Goal: Task Accomplishment & Management: Complete application form

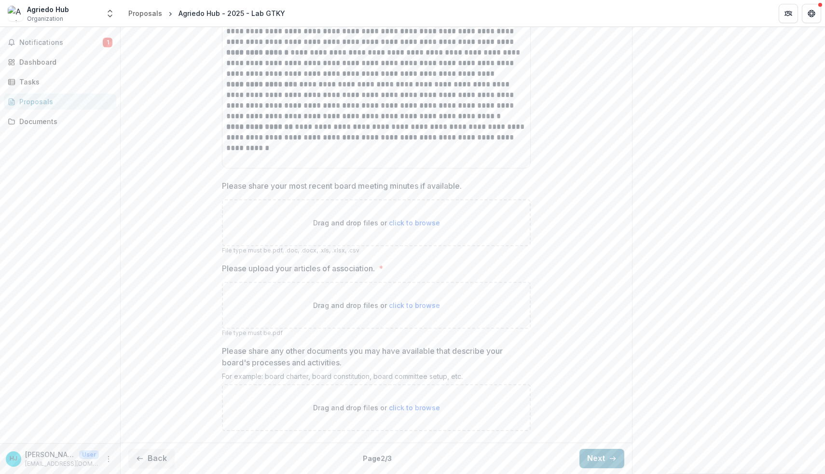
scroll to position [316, 0]
click at [157, 456] on button "Back" at bounding box center [151, 458] width 46 height 19
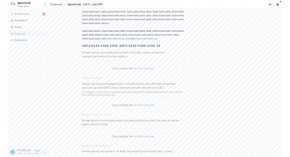
scroll to position [341, 0]
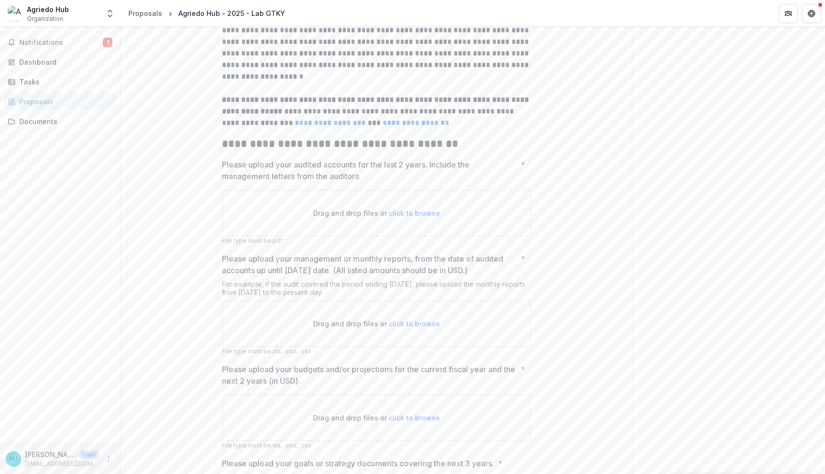
click at [412, 217] on span "click to browse" at bounding box center [414, 213] width 51 height 8
click at [406, 217] on span "click to browse" at bounding box center [414, 213] width 51 height 8
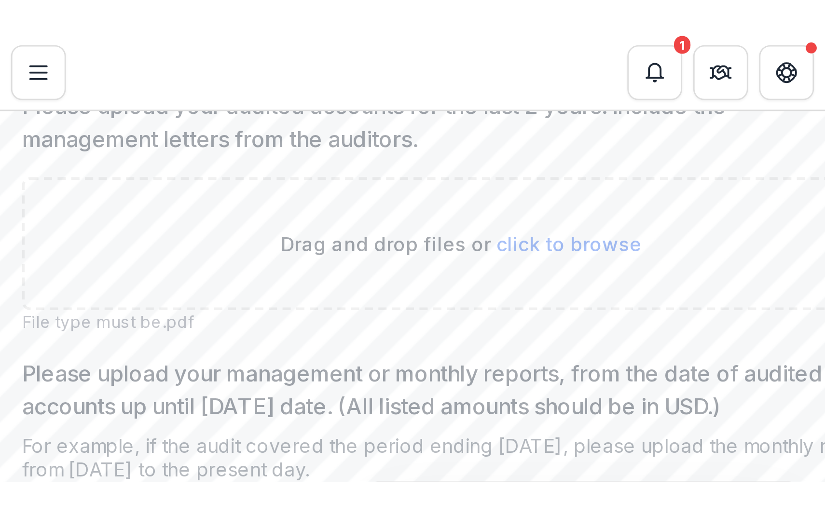
scroll to position [513, 0]
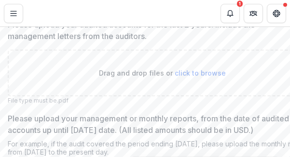
click at [190, 77] on span "click to browse" at bounding box center [200, 73] width 51 height 8
type input "**********"
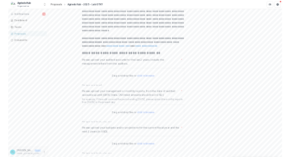
scroll to position [326, 0]
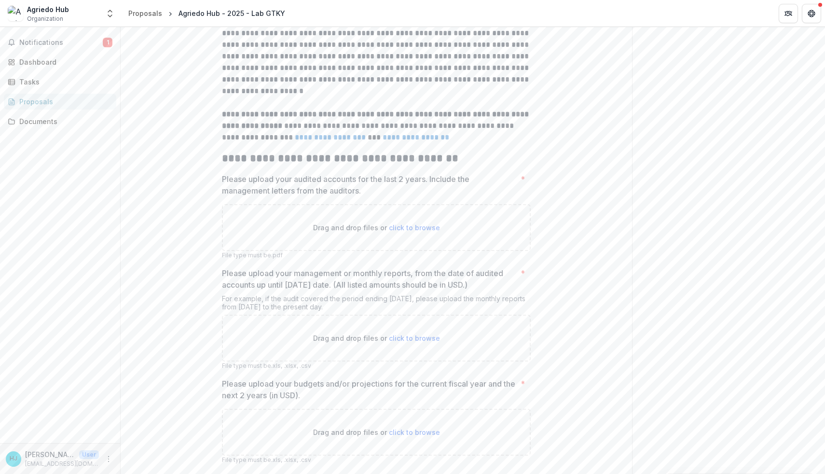
click at [408, 232] on span "click to browse" at bounding box center [414, 227] width 51 height 8
type input "**********"
click at [400, 232] on span "click to browse" at bounding box center [414, 227] width 51 height 8
type input "**********"
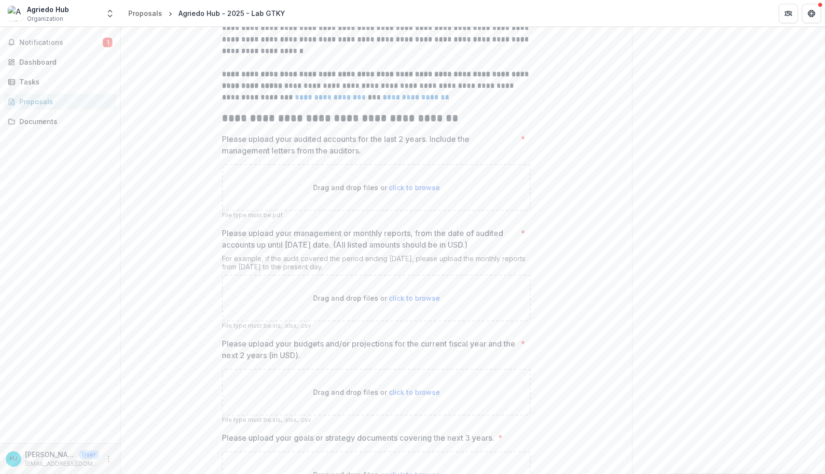
scroll to position [368, 0]
click at [419, 190] on span "click to browse" at bounding box center [414, 185] width 51 height 8
type input "**********"
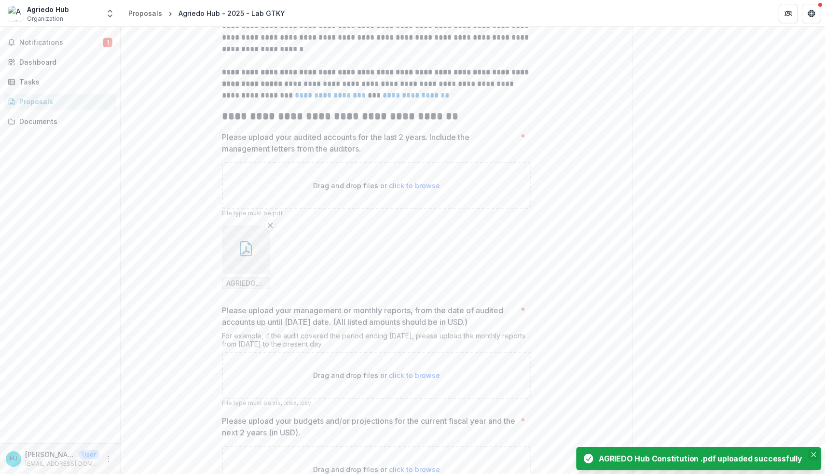
click at [812, 456] on icon "Close" at bounding box center [814, 454] width 5 height 5
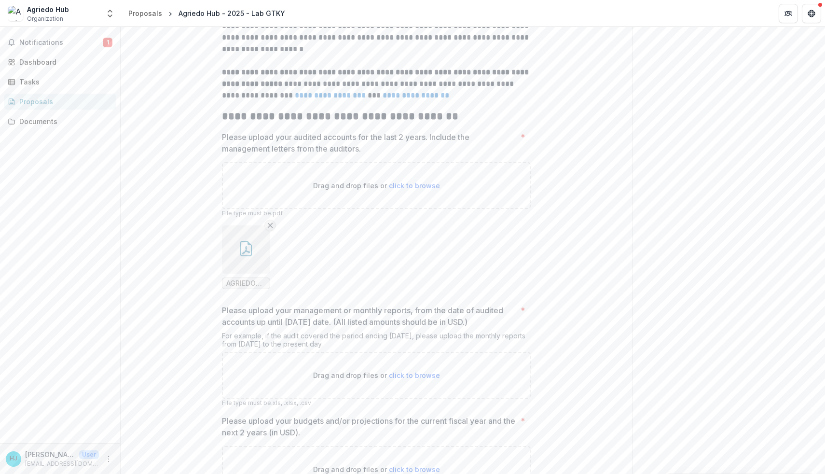
click at [270, 229] on icon "Remove File" at bounding box center [270, 226] width 8 height 8
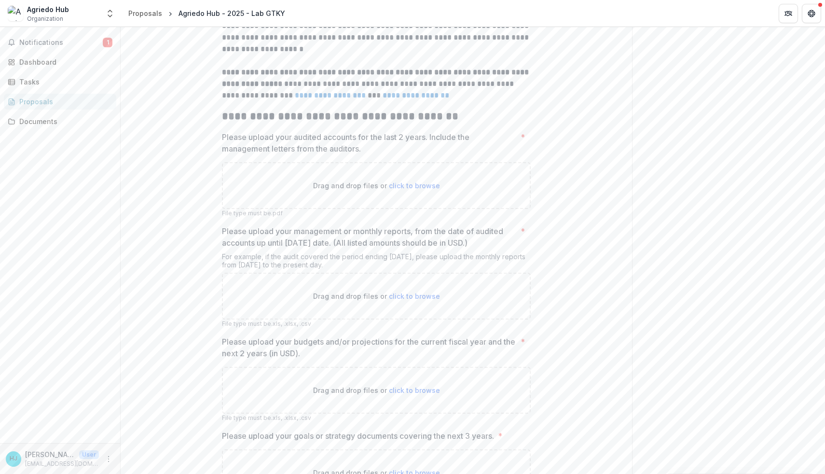
click at [399, 190] on span "click to browse" at bounding box center [414, 185] width 51 height 8
type input "**********"
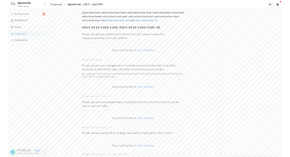
scroll to position [405, 0]
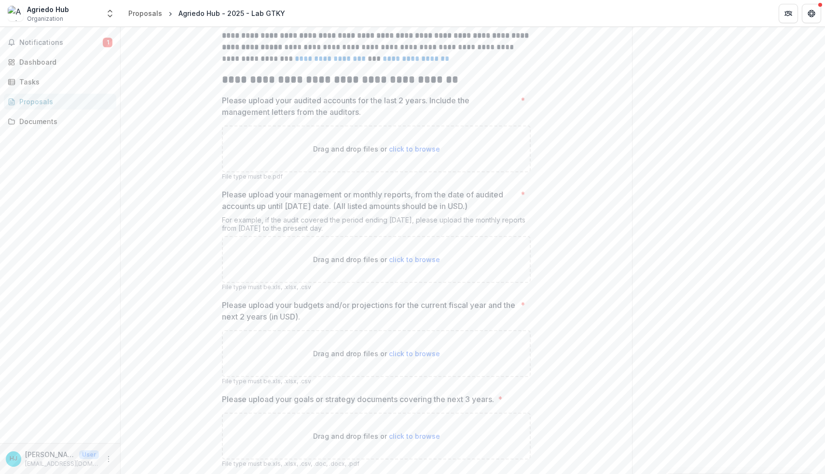
click at [408, 153] on span "click to browse" at bounding box center [414, 149] width 51 height 8
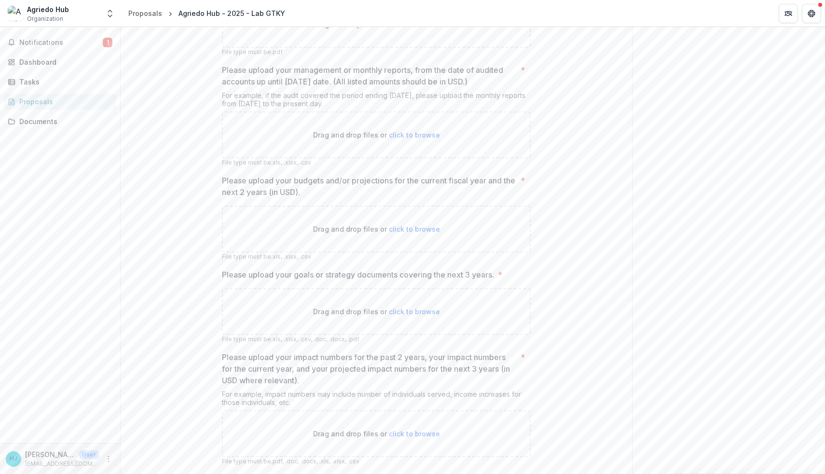
scroll to position [670, 0]
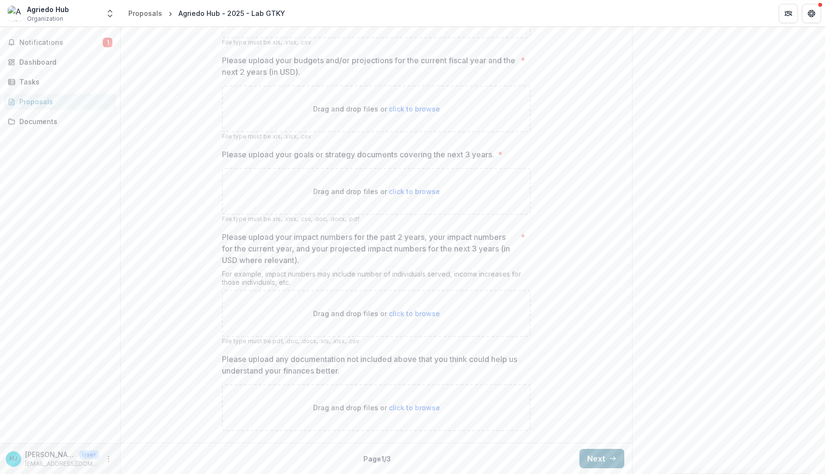
click at [585, 457] on button "Next" at bounding box center [602, 458] width 45 height 19
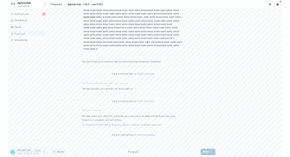
scroll to position [316, 0]
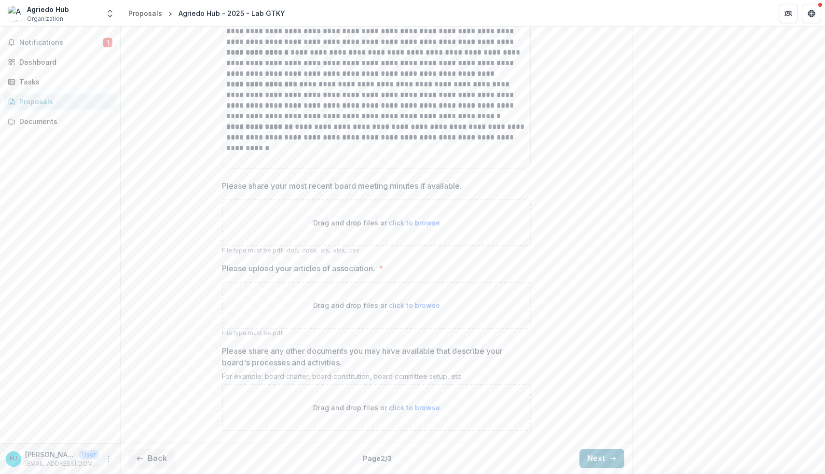
click at [414, 304] on span "click to browse" at bounding box center [414, 305] width 51 height 8
click at [411, 406] on span "click to browse" at bounding box center [414, 408] width 51 height 8
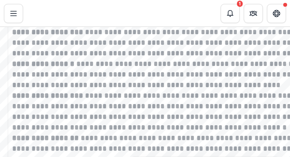
scroll to position [355, 0]
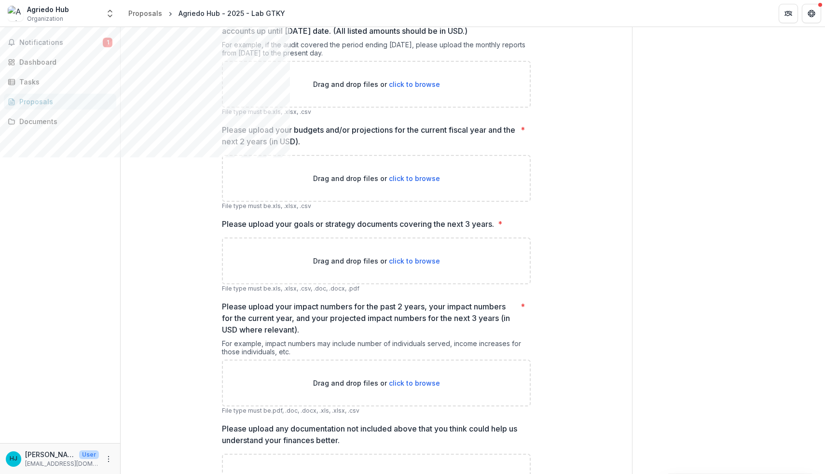
scroll to position [670, 0]
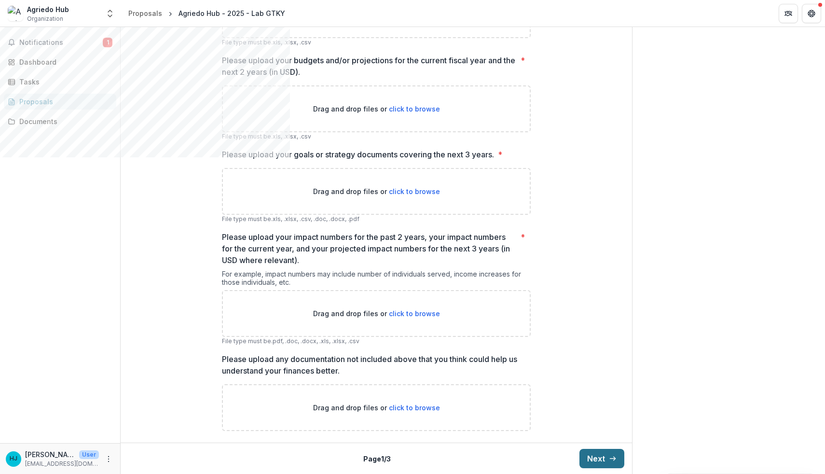
click at [290, 157] on button "Next" at bounding box center [602, 458] width 45 height 19
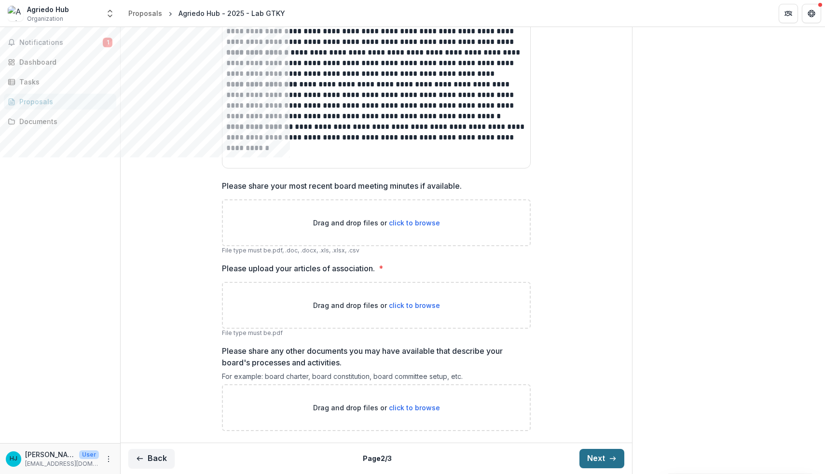
scroll to position [316, 0]
click at [290, 157] on span "click to browse" at bounding box center [414, 305] width 51 height 8
type input "**********"
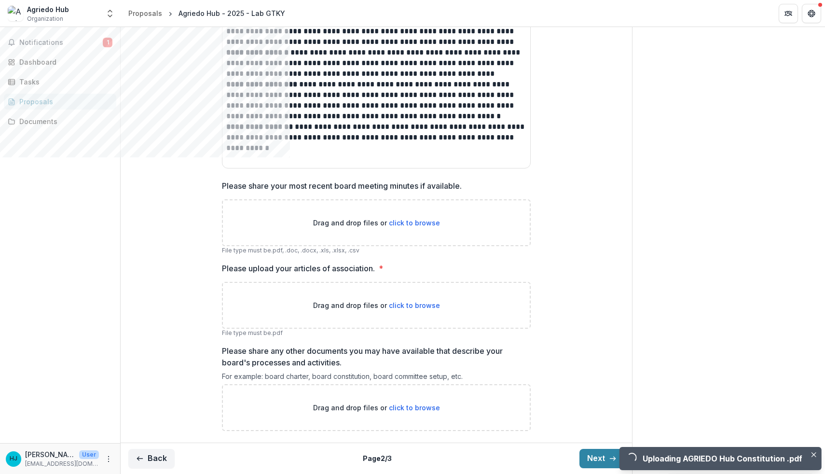
click at [290, 157] on span "click to browse" at bounding box center [414, 223] width 51 height 8
click at [290, 157] on icon "Close" at bounding box center [813, 454] width 5 height 5
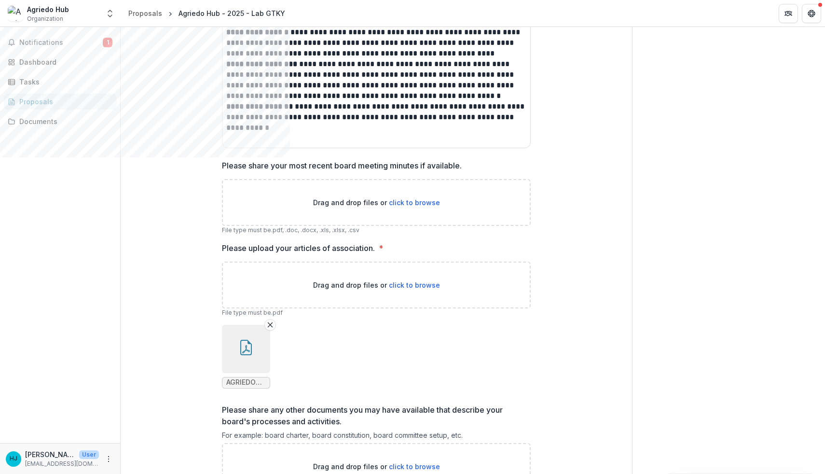
click at [290, 157] on span "click to browse" at bounding box center [414, 202] width 51 height 8
type input "**********"
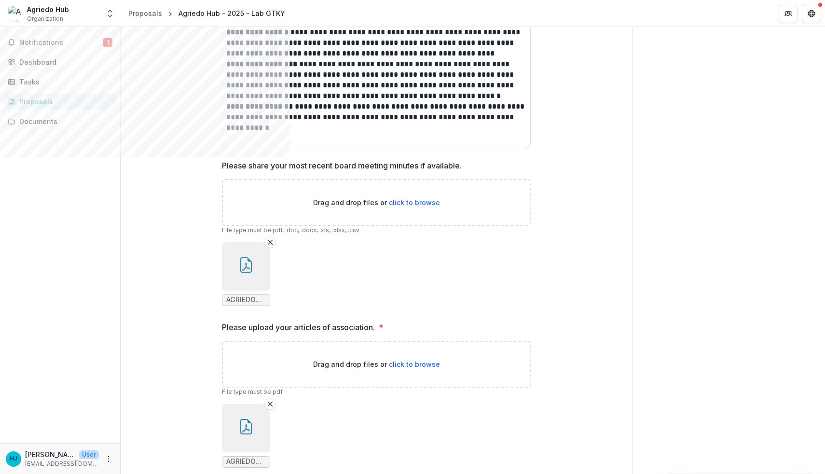
click at [290, 157] on ul "AGRIEDO Hub Constitution .pdf" at bounding box center [376, 274] width 309 height 64
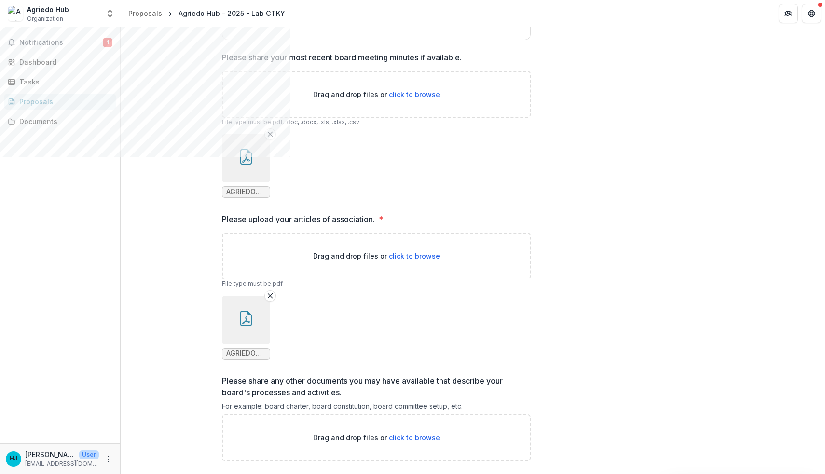
scroll to position [425, 0]
click at [270, 157] on icon "Remove File" at bounding box center [270, 295] width 8 height 8
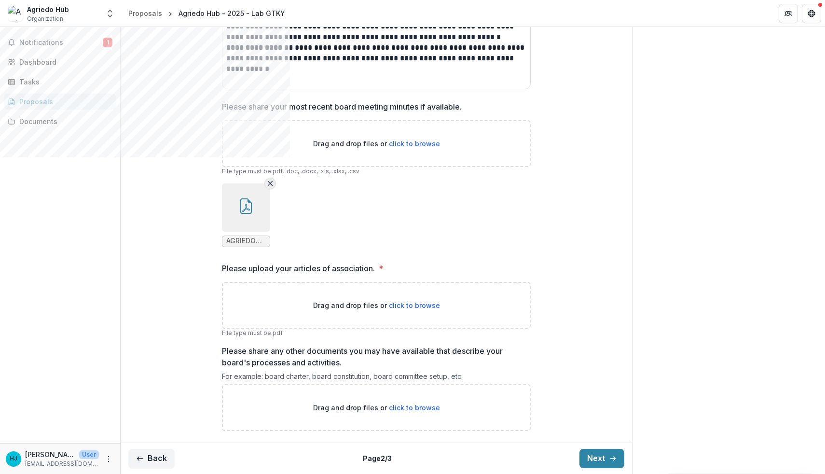
click at [268, 157] on line "Remove File" at bounding box center [270, 183] width 4 height 4
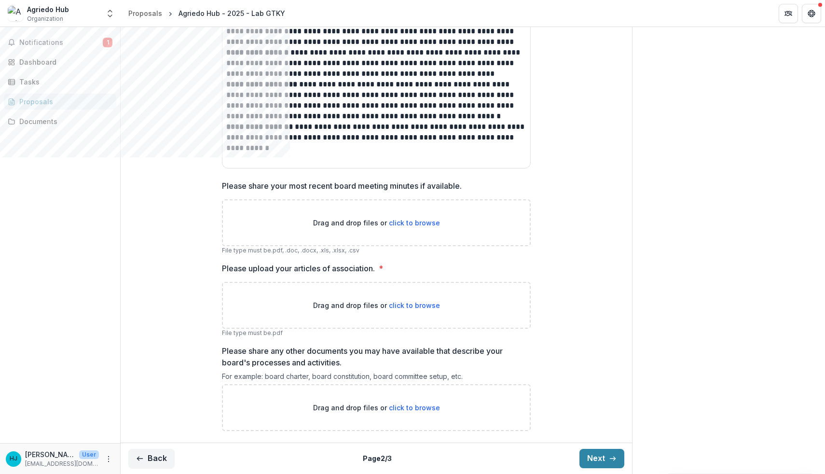
scroll to position [316, 0]
click at [290, 157] on span "click to browse" at bounding box center [414, 223] width 51 height 8
type input "**********"
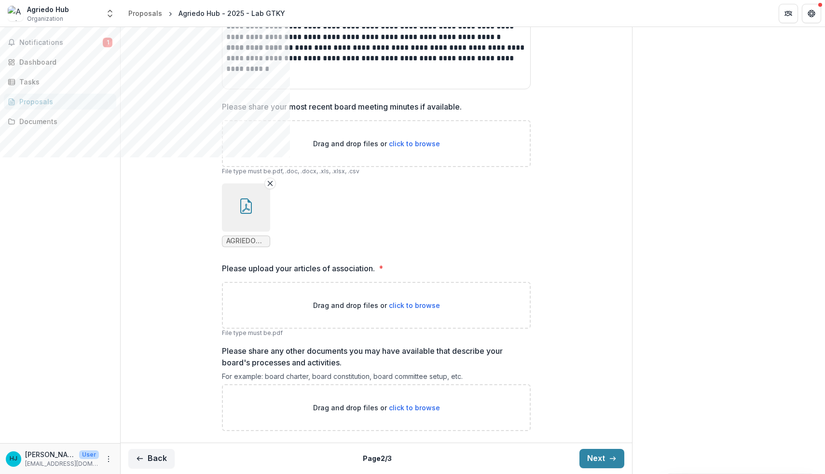
scroll to position [395, 0]
click at [269, 157] on icon "Remove File" at bounding box center [270, 185] width 8 height 8
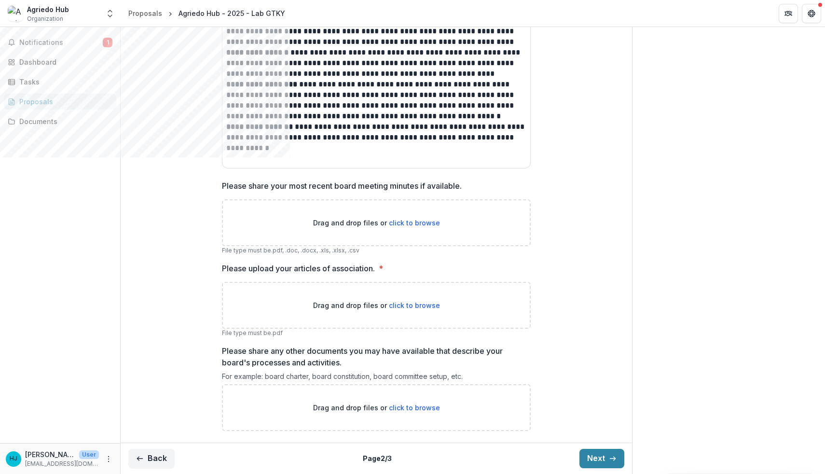
click at [290, 157] on span "click to browse" at bounding box center [414, 305] width 51 height 8
type input "**********"
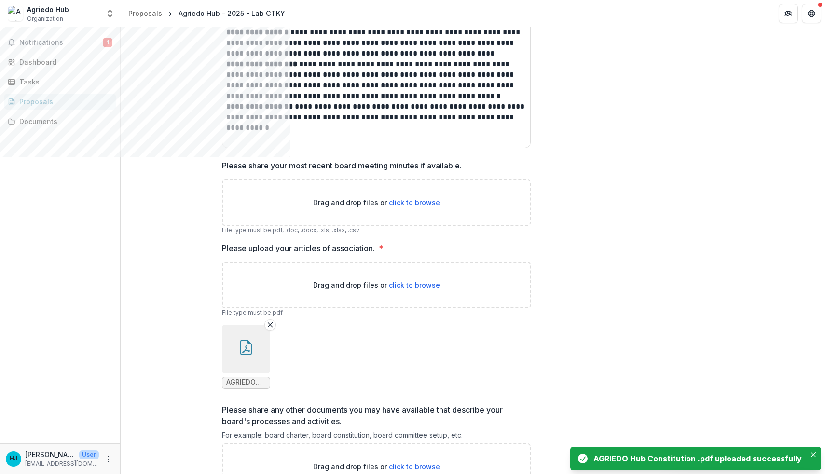
scroll to position [395, 0]
